Goal: Information Seeking & Learning: Learn about a topic

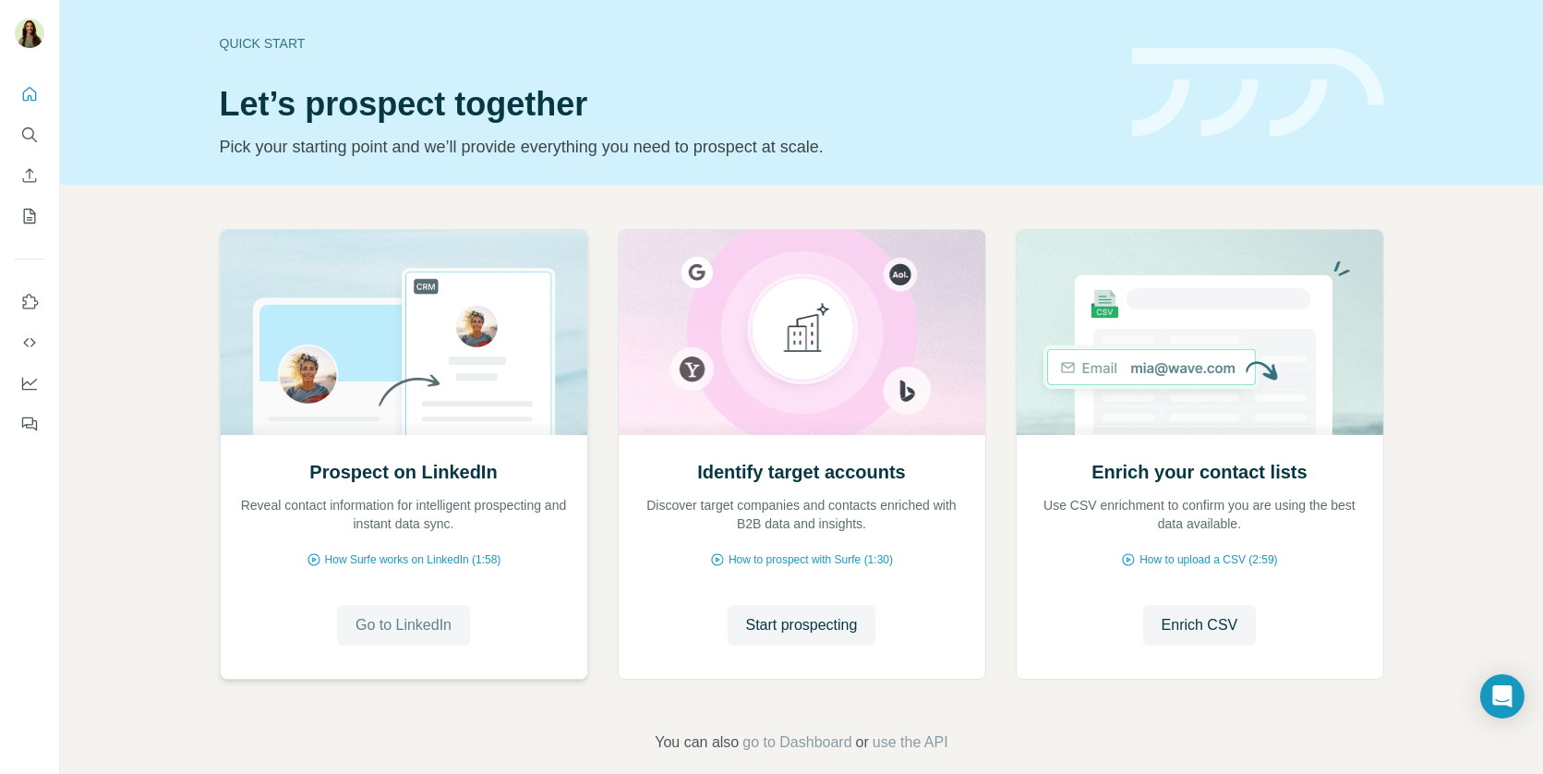
click at [405, 615] on span "Go to LinkedIn" at bounding box center [403, 625] width 96 height 22
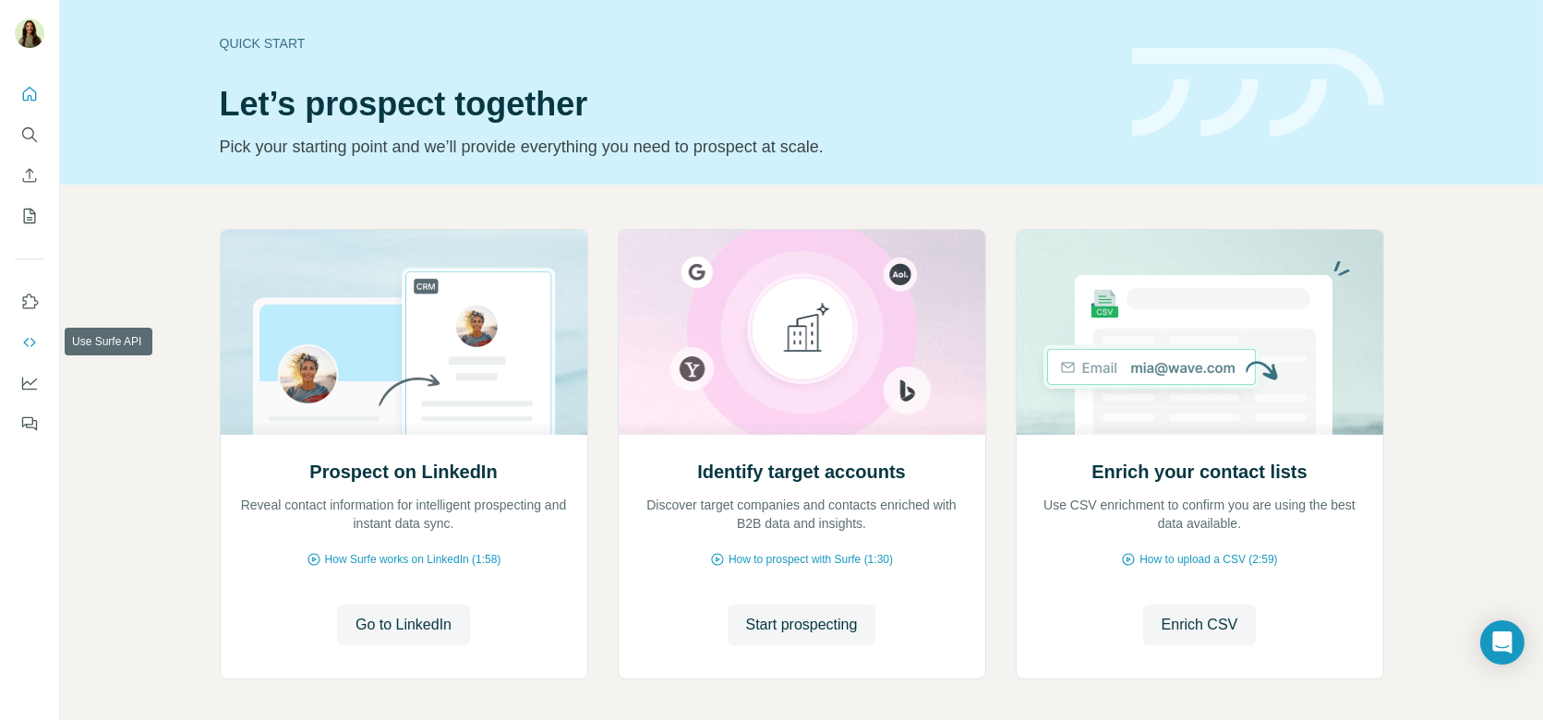
click at [28, 340] on icon "Use Surfe API" at bounding box center [29, 342] width 18 height 18
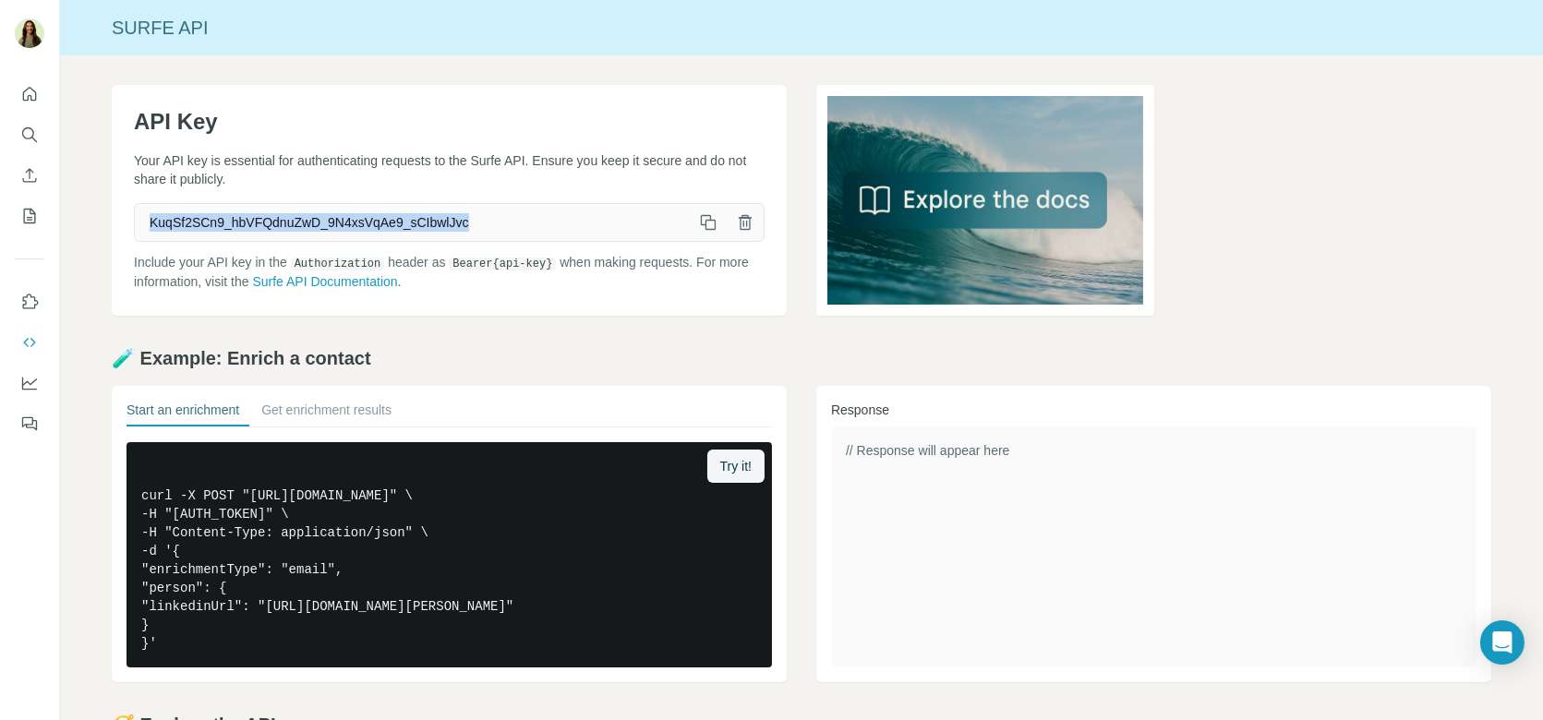
drag, startPoint x: 151, startPoint y: 219, endPoint x: 484, endPoint y: 228, distance: 333.5
click at [484, 228] on span "KuqSf2SCn9_hbVFQdnuZwD_9N4xsVqAe9_sCIbwlJvc" at bounding box center [412, 222] width 555 height 33
click at [39, 92] on button "Quick start" at bounding box center [30, 94] width 30 height 33
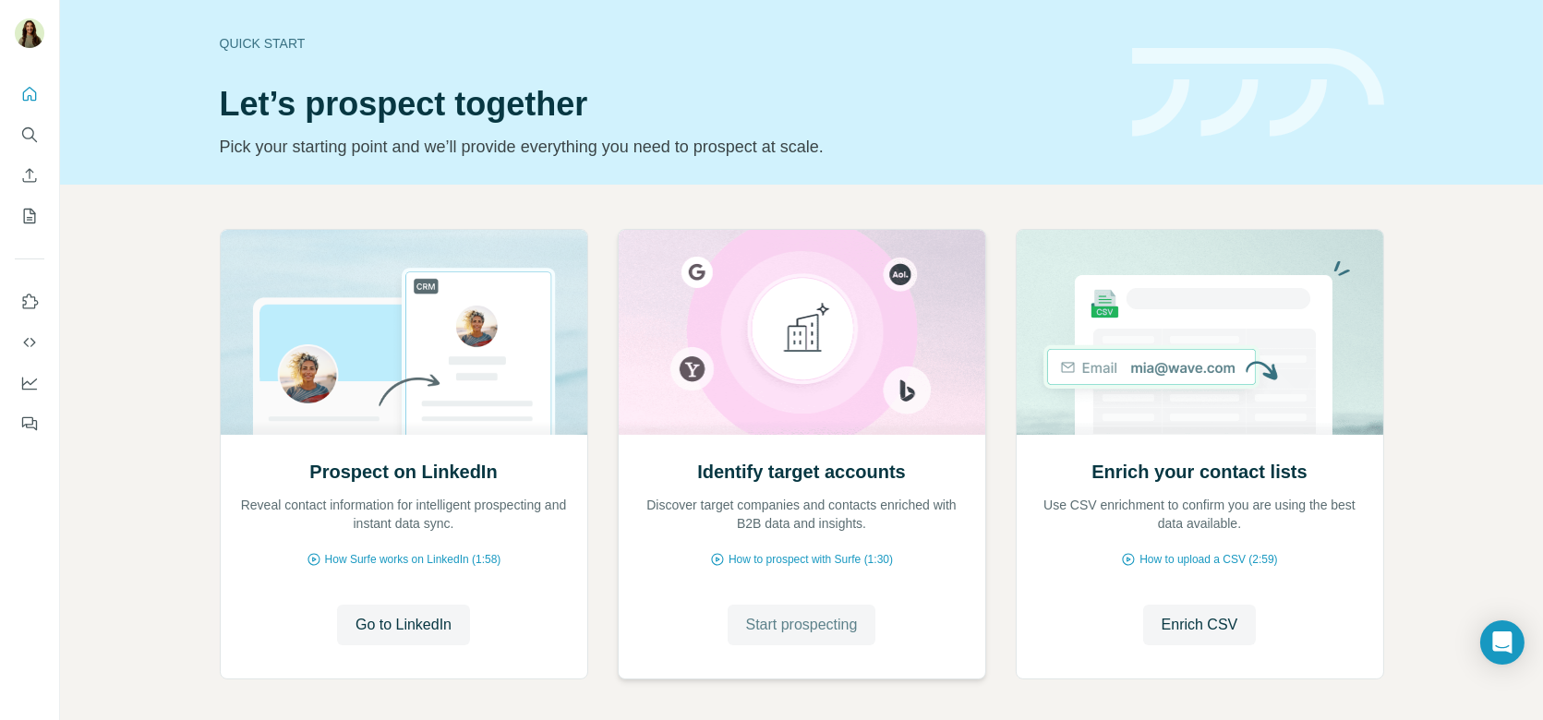
click at [778, 621] on span "Start prospecting" at bounding box center [802, 625] width 112 height 22
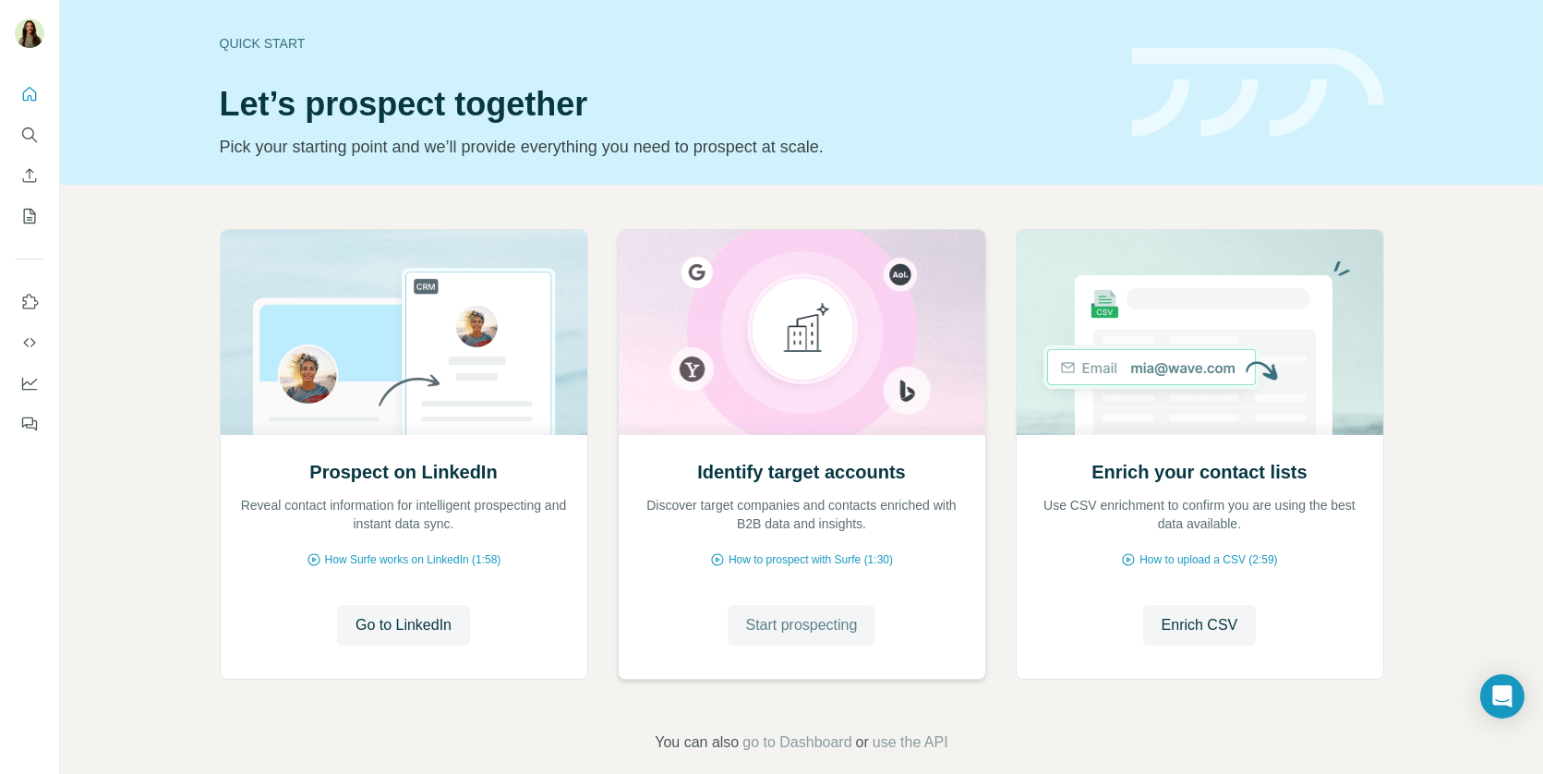
click at [791, 629] on span "Start prospecting" at bounding box center [802, 625] width 112 height 22
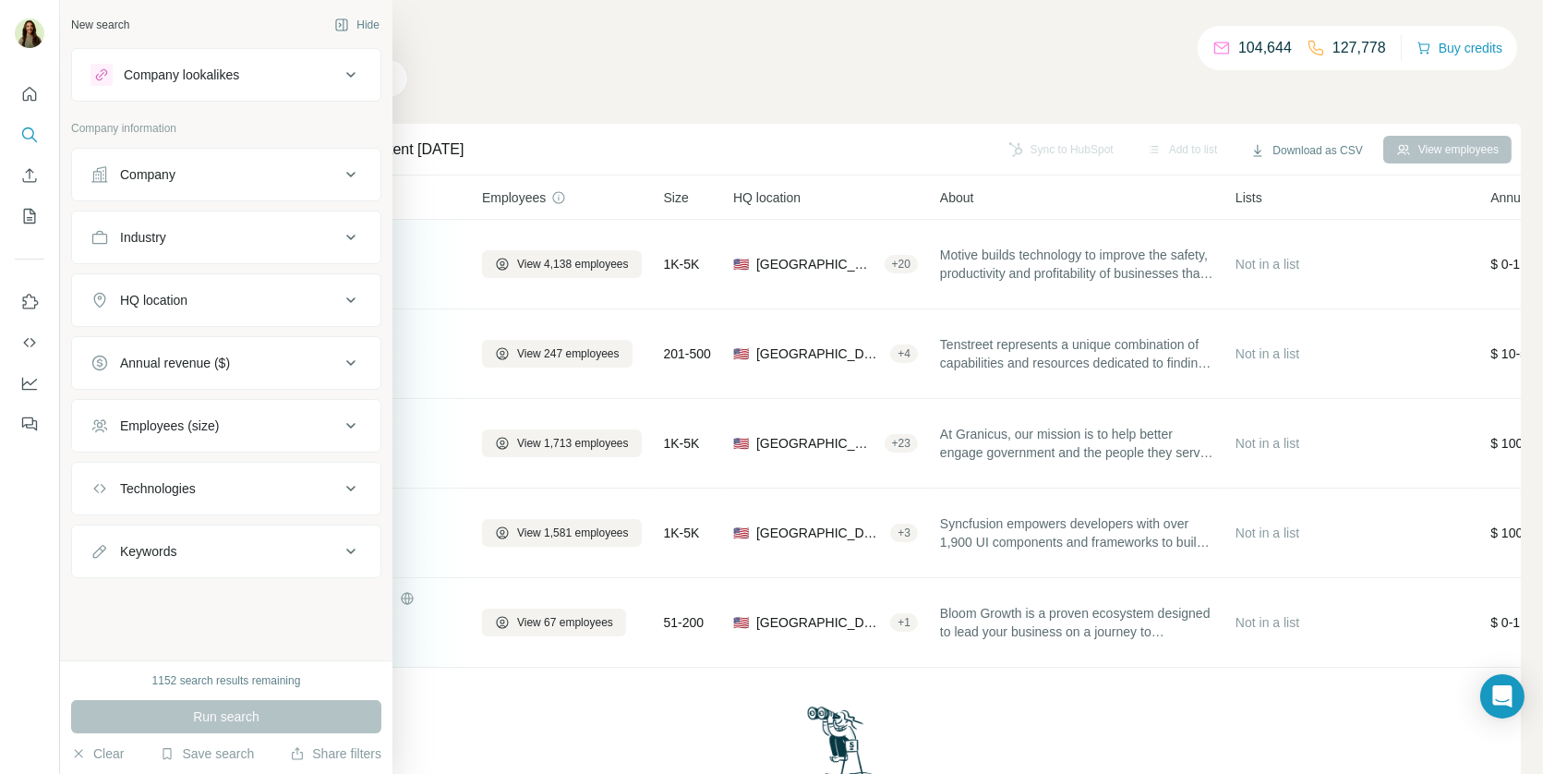
click at [125, 80] on div "Company lookalikes" at bounding box center [181, 75] width 115 height 18
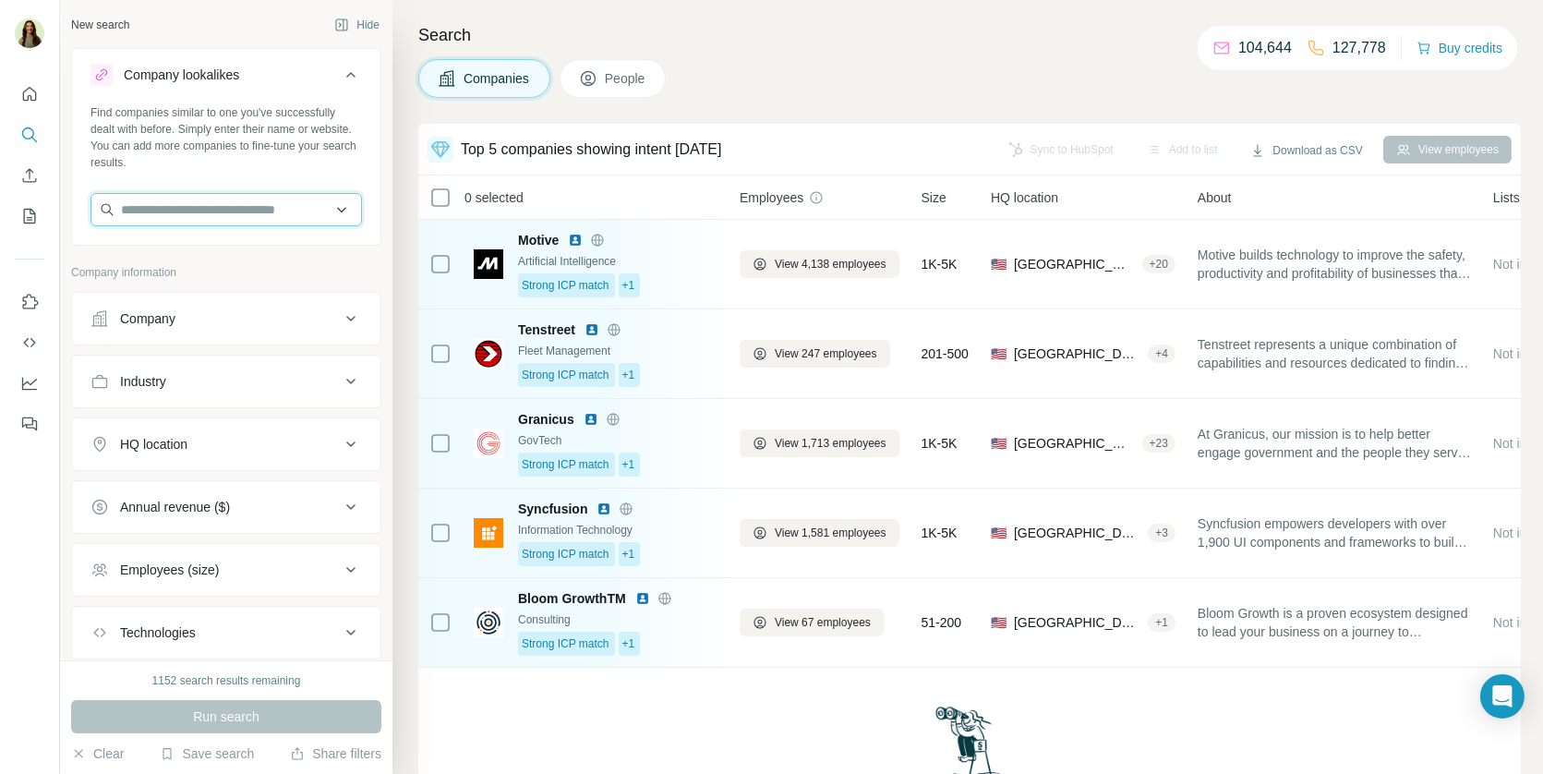
click at [199, 203] on input "text" at bounding box center [225, 209] width 271 height 33
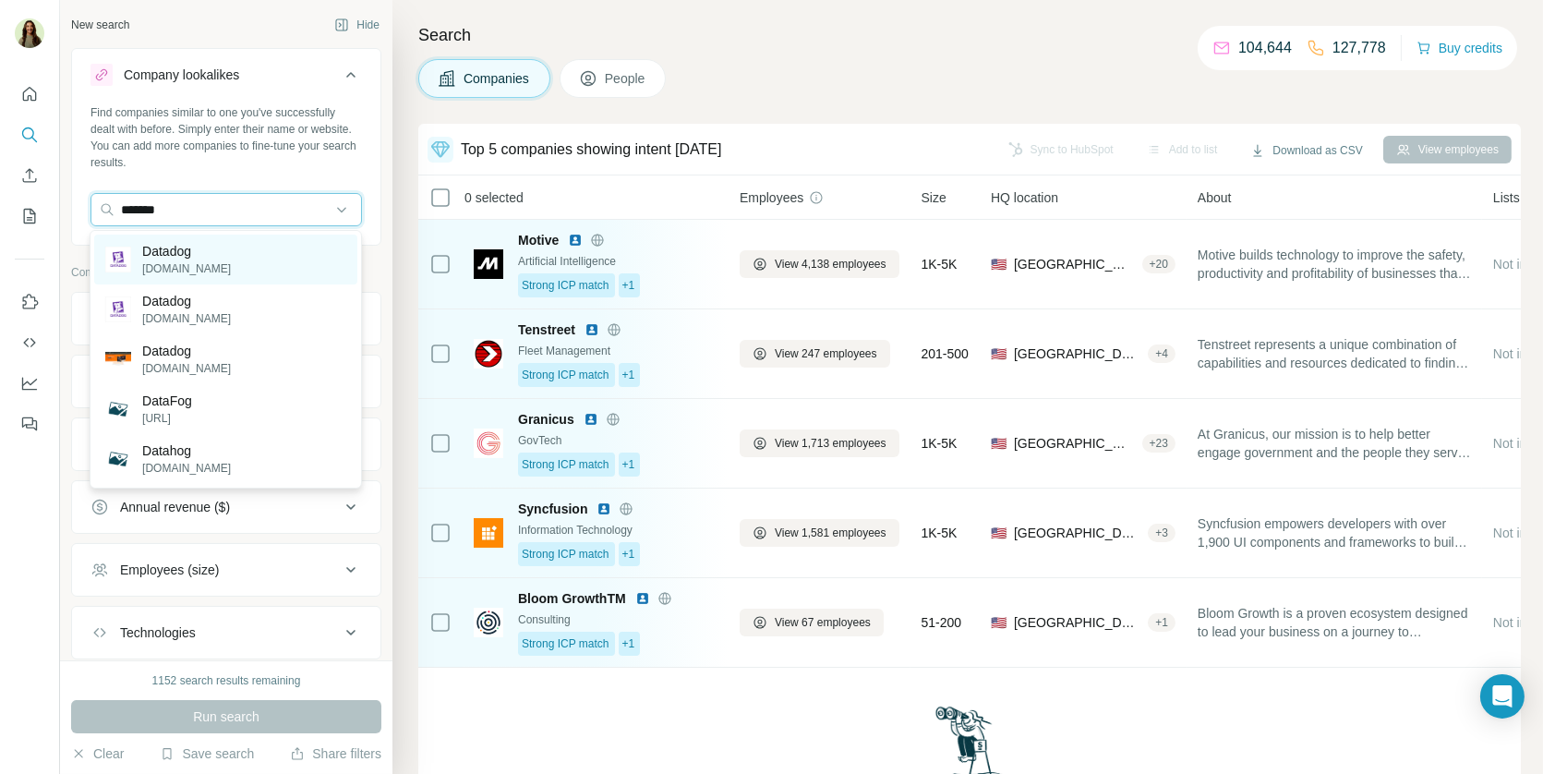
type input "*******"
click at [233, 259] on div "Datadog [DOMAIN_NAME]" at bounding box center [225, 260] width 263 height 50
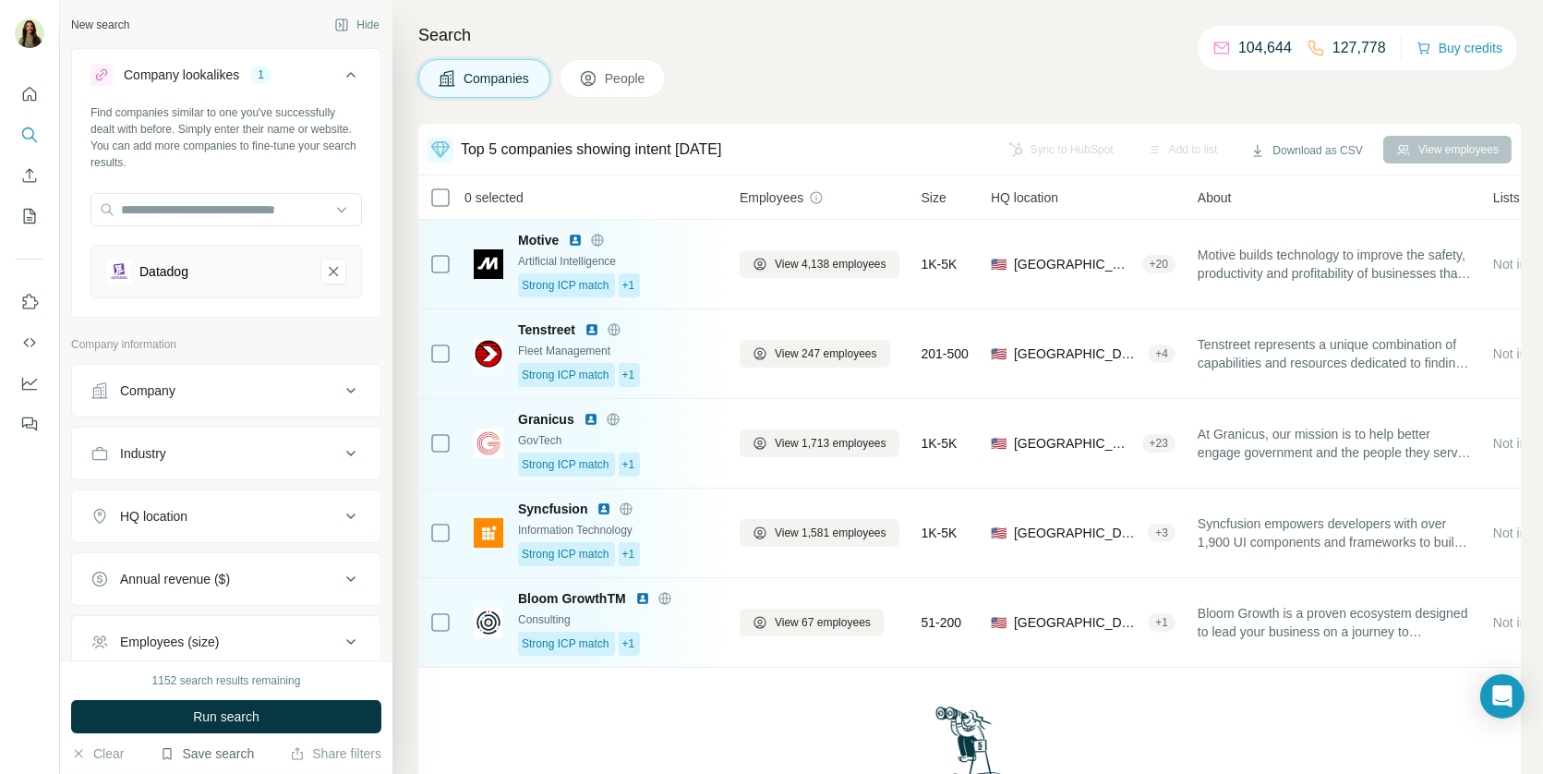
click at [206, 747] on button "Save search" at bounding box center [207, 753] width 94 height 18
click at [204, 717] on div "View my saved searches" at bounding box center [258, 721] width 195 height 37
click at [134, 717] on button "Run search" at bounding box center [226, 716] width 310 height 33
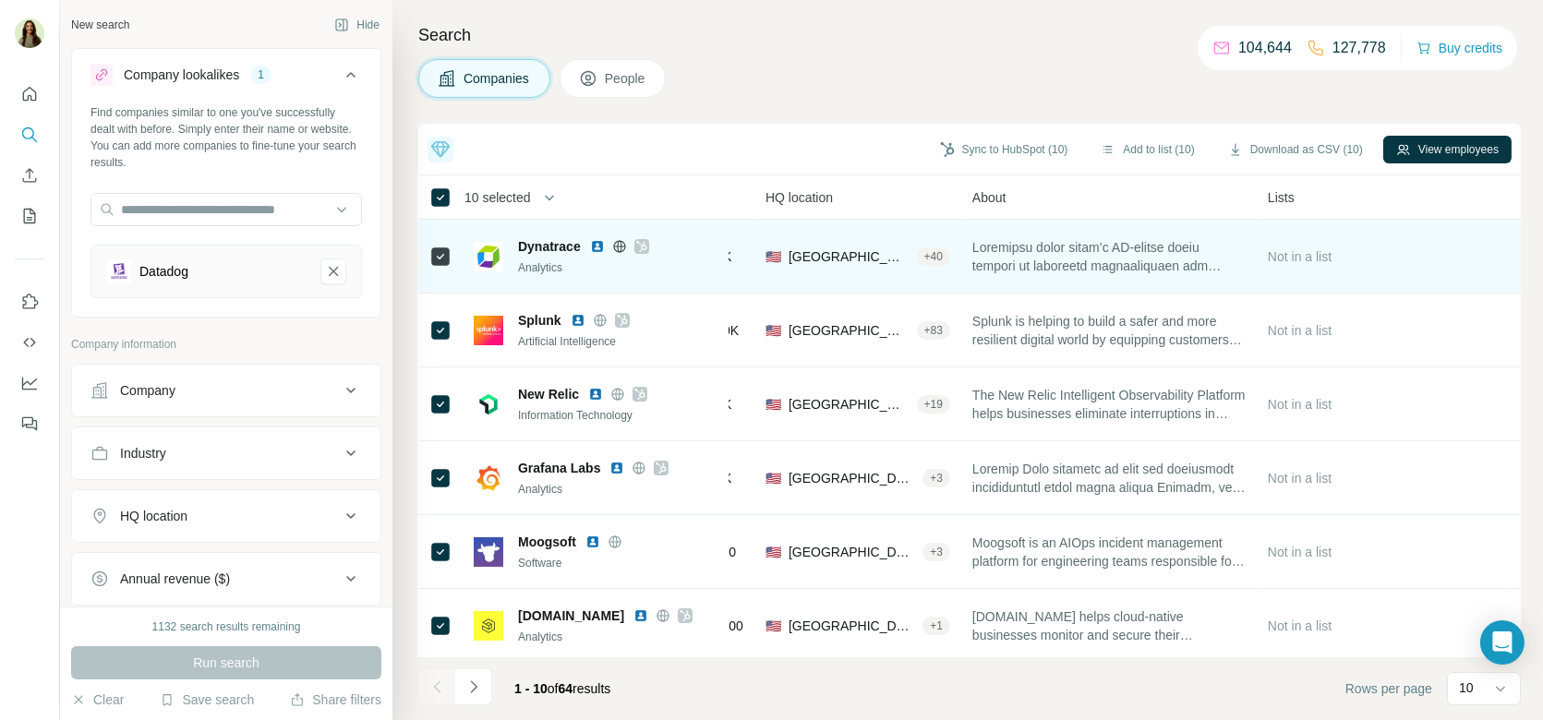
scroll to position [0, 411]
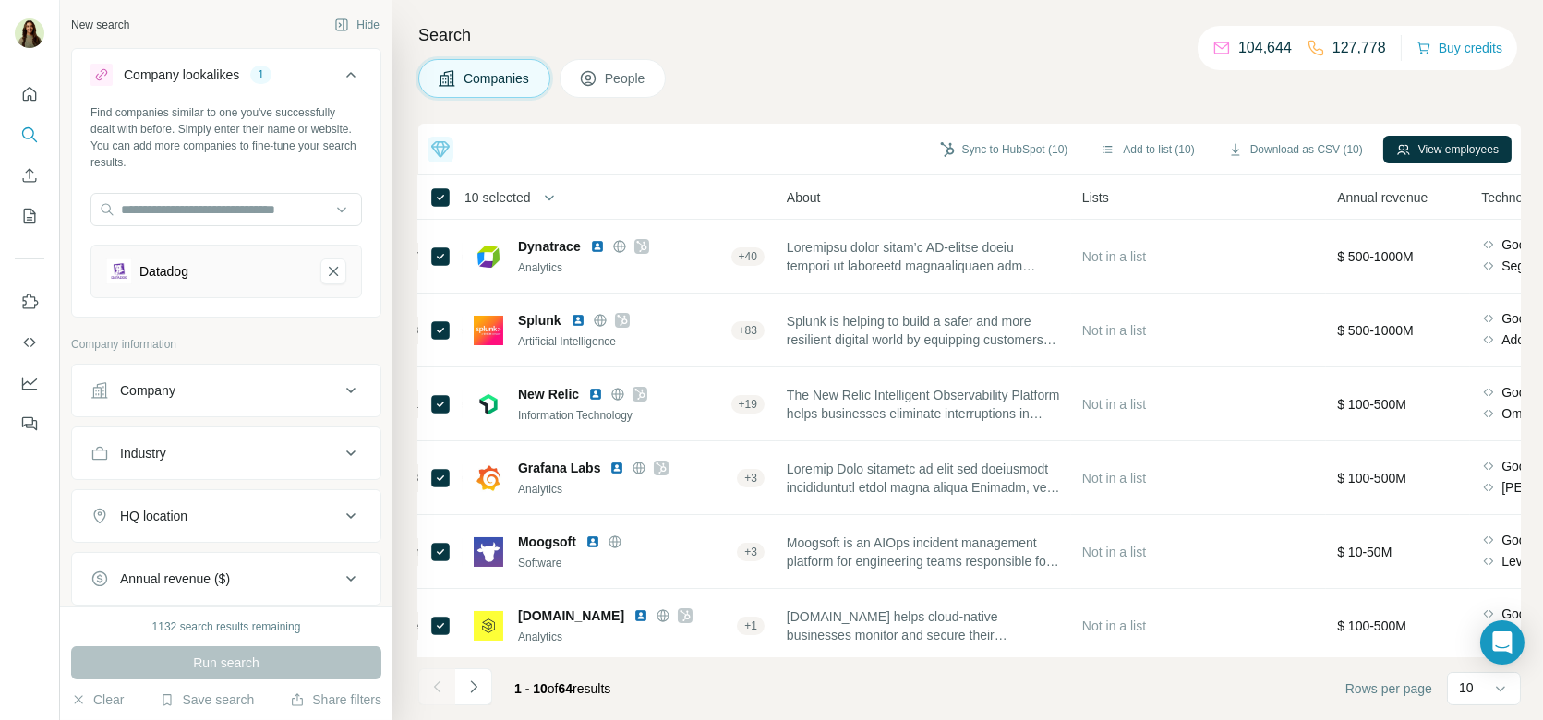
click at [623, 73] on span "People" at bounding box center [626, 78] width 42 height 18
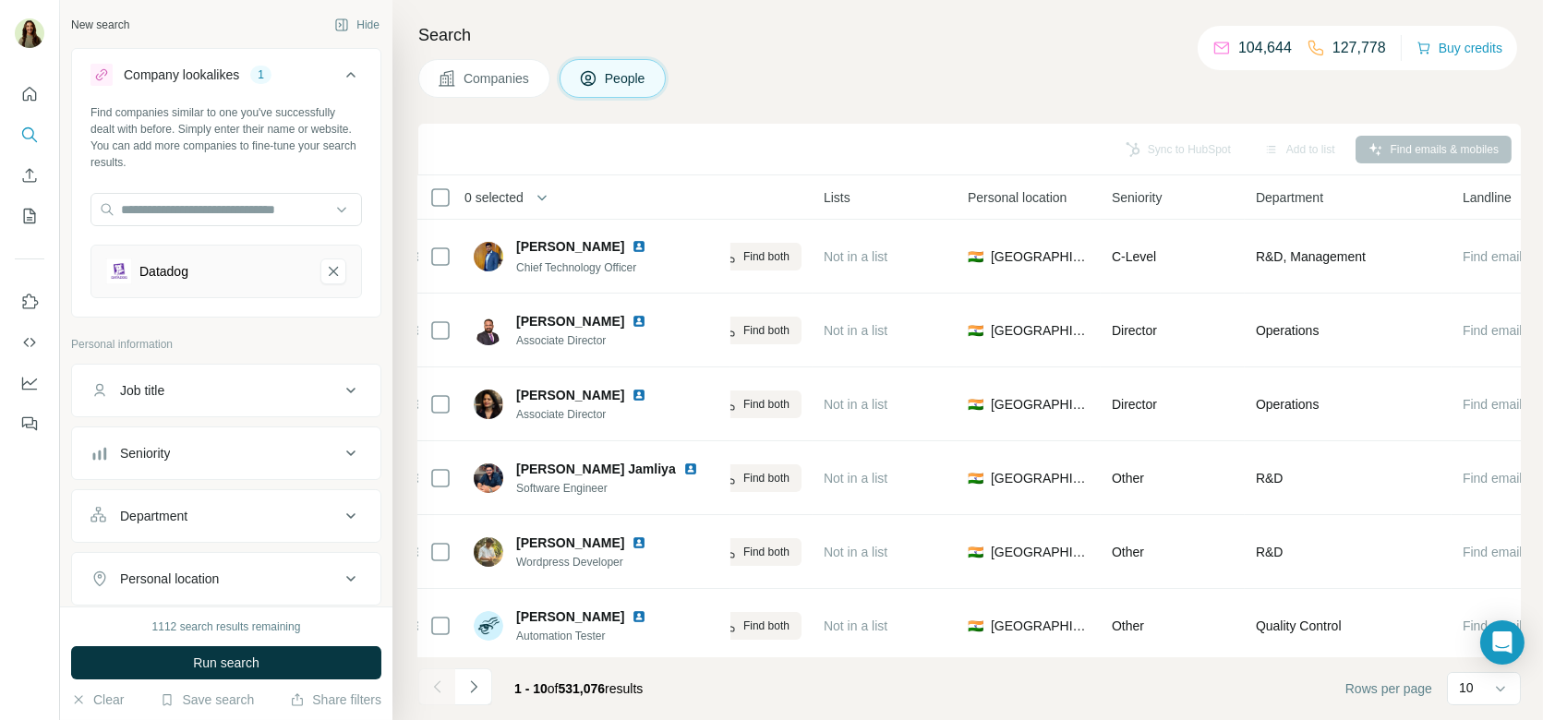
click at [152, 405] on button "Job title" at bounding box center [226, 390] width 308 height 44
click at [160, 439] on input "text" at bounding box center [207, 436] width 235 height 33
type input "***"
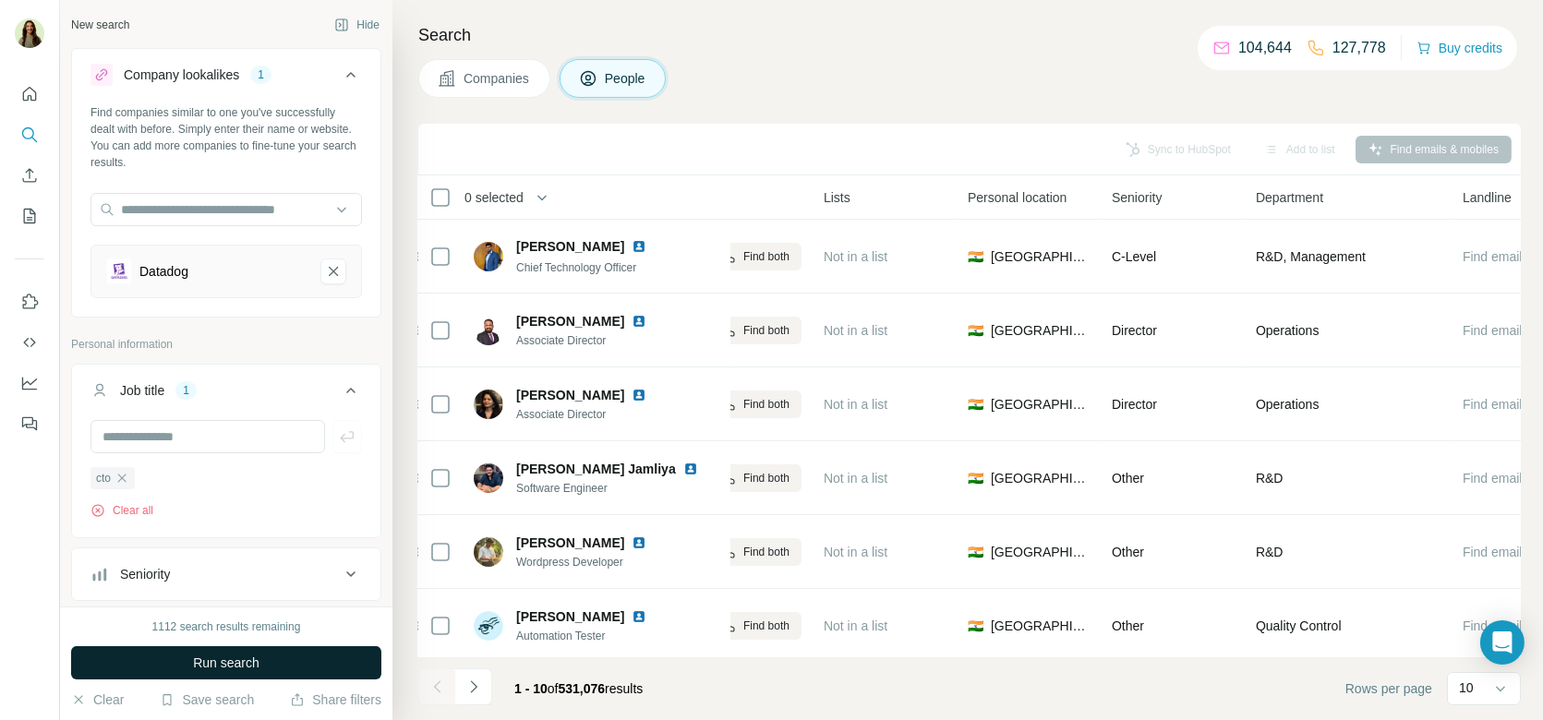
click at [203, 666] on span "Run search" at bounding box center [226, 663] width 66 height 18
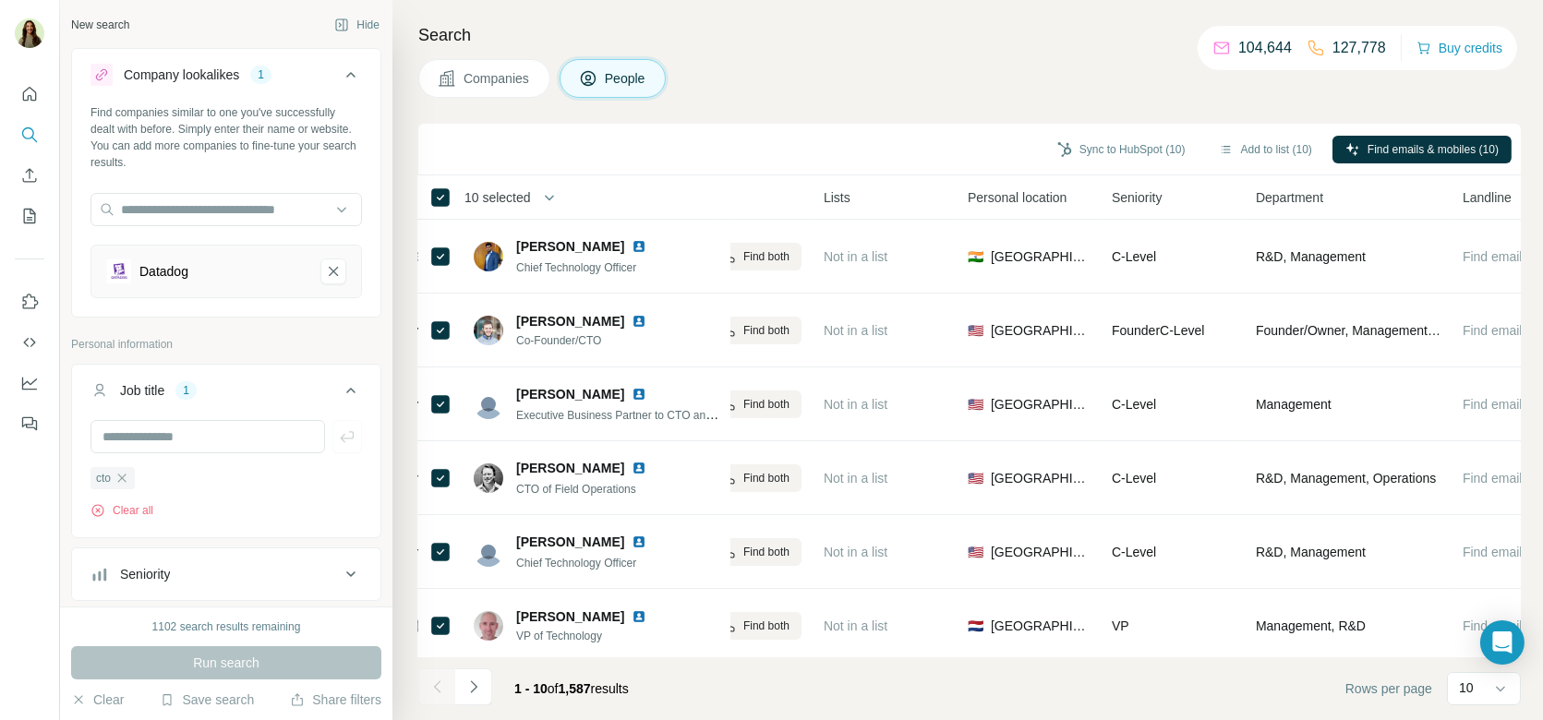
click at [443, 180] on th "10 selected" at bounding box center [565, 197] width 295 height 44
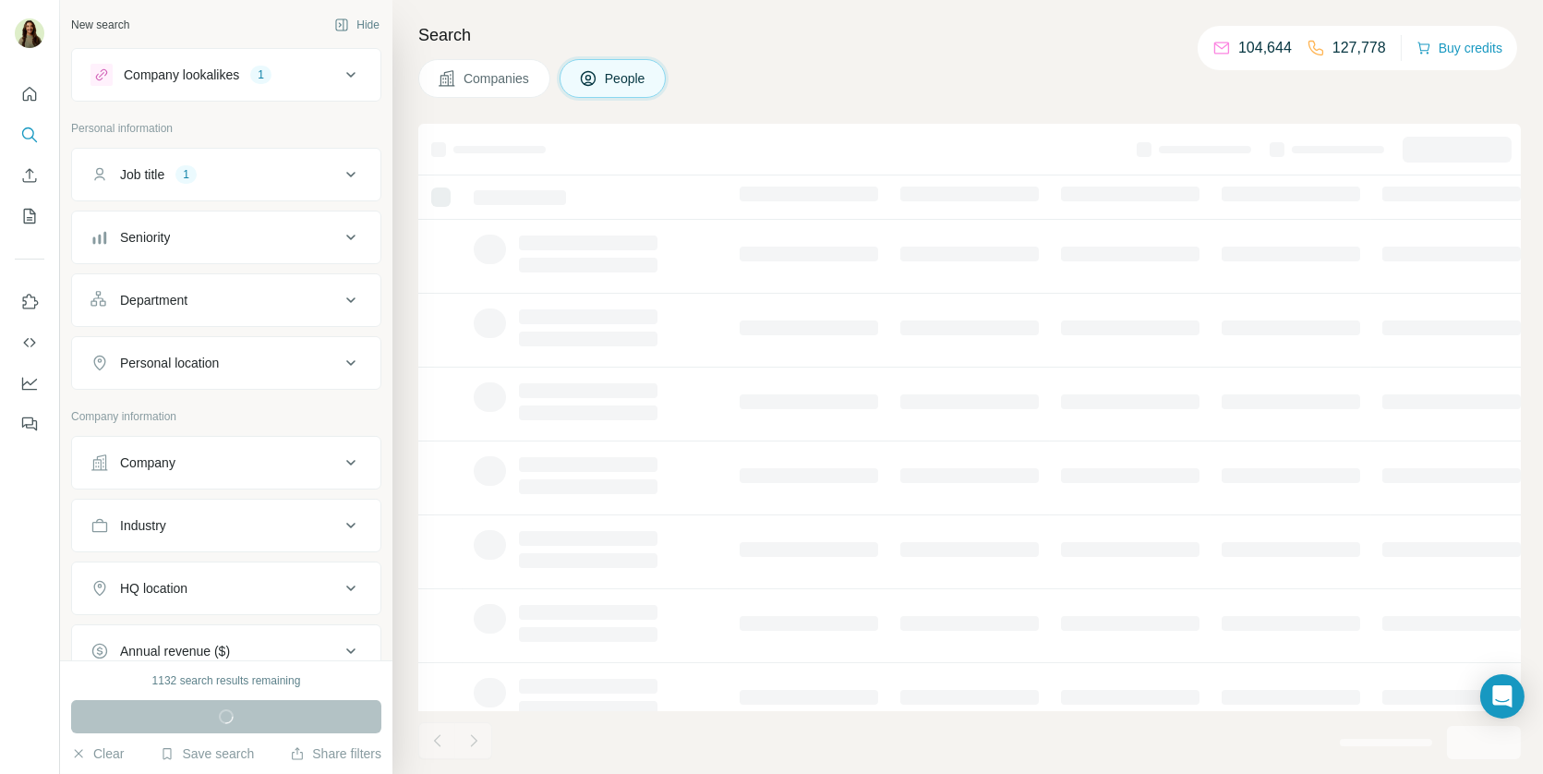
click at [296, 163] on button "Job title 1" at bounding box center [226, 174] width 308 height 44
